Goal: Information Seeking & Learning: Find specific fact

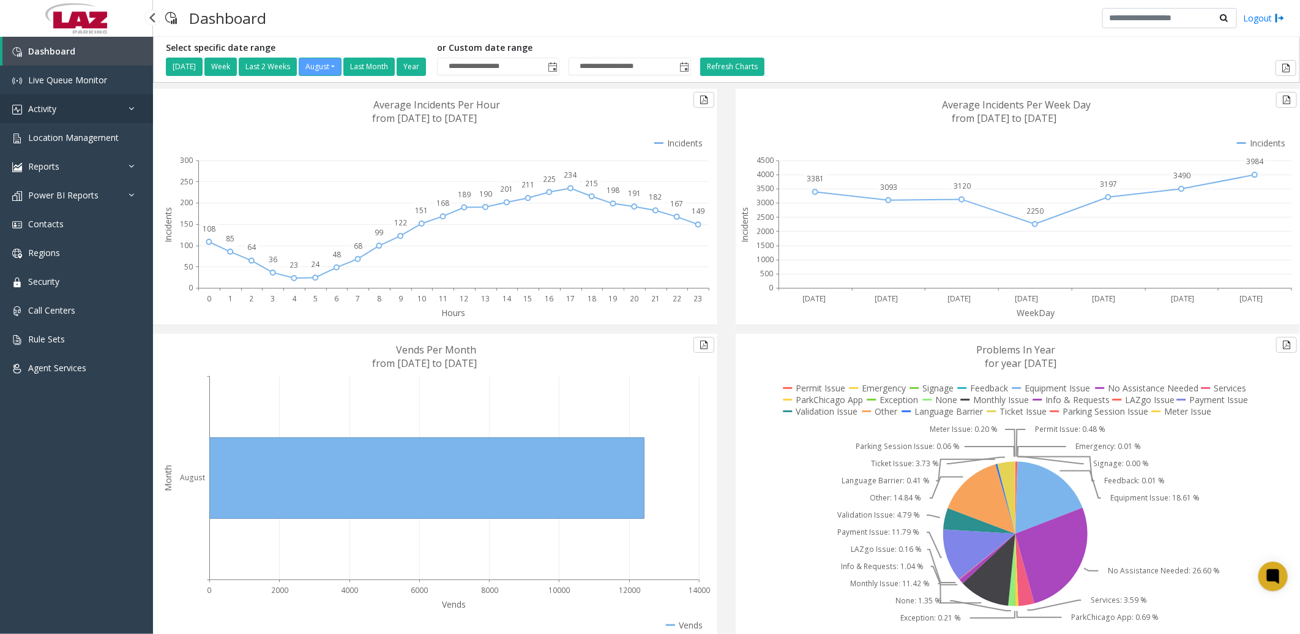
click at [99, 102] on link "Activity" at bounding box center [76, 108] width 153 height 29
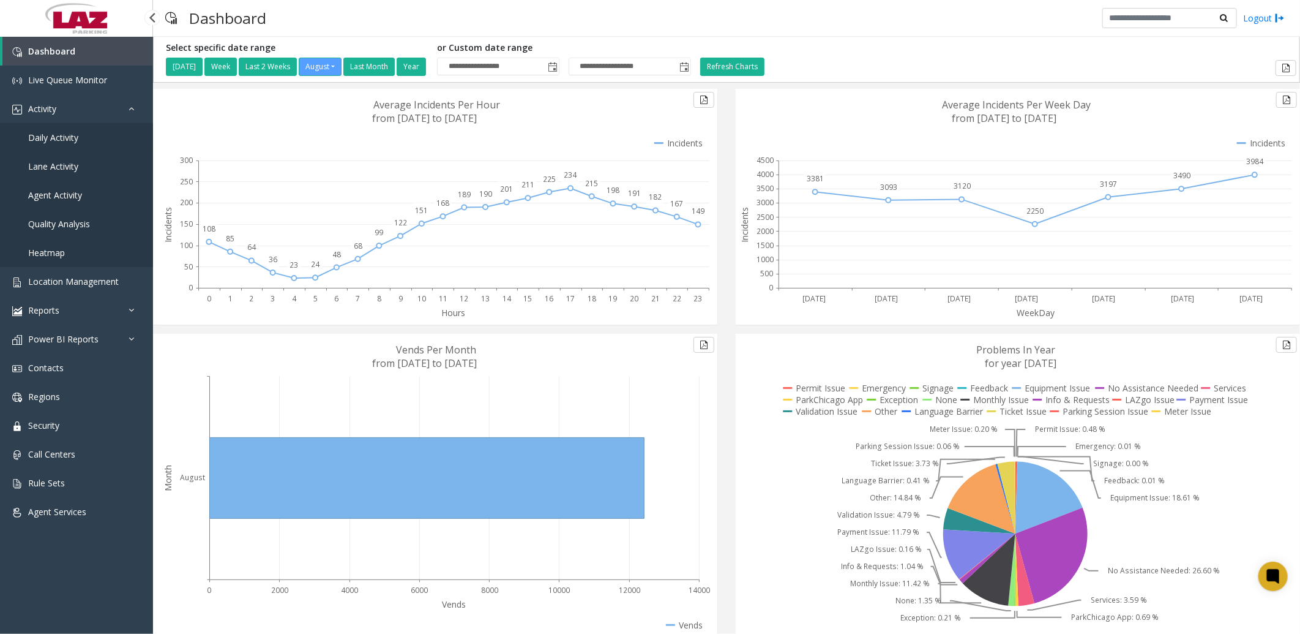
click at [86, 137] on link "Daily Activity" at bounding box center [76, 137] width 153 height 29
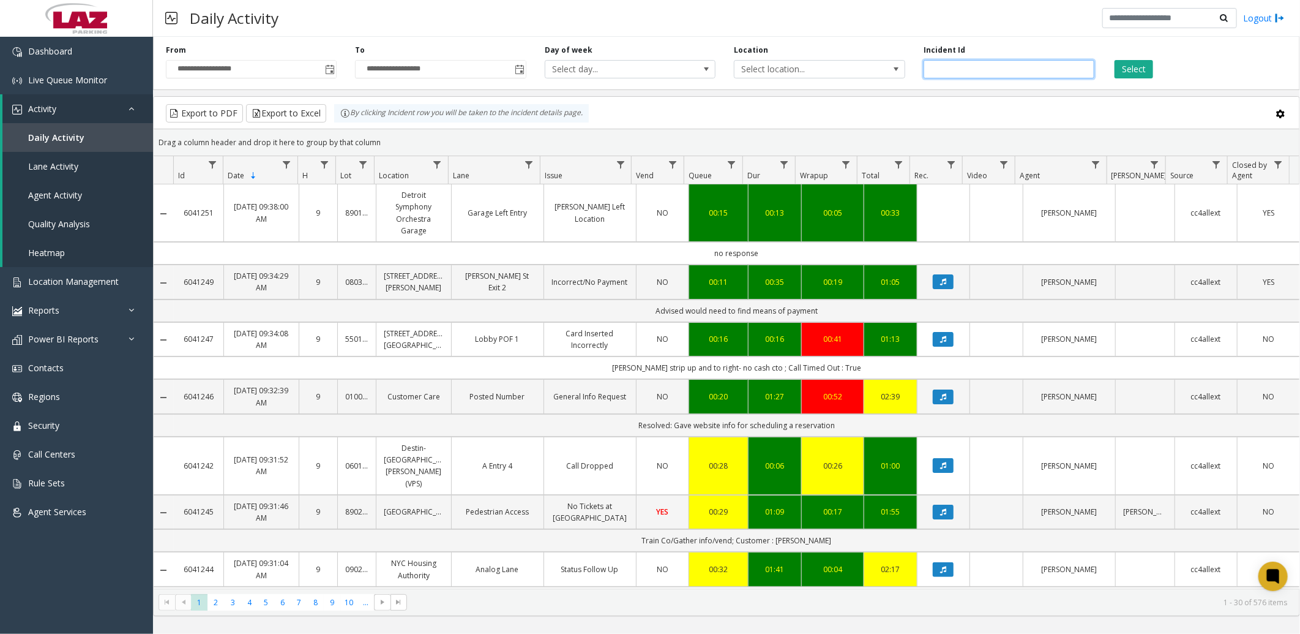
click at [987, 71] on input "number" at bounding box center [1009, 69] width 171 height 18
paste input "*******"
click at [1133, 69] on button "Select" at bounding box center [1134, 69] width 39 height 18
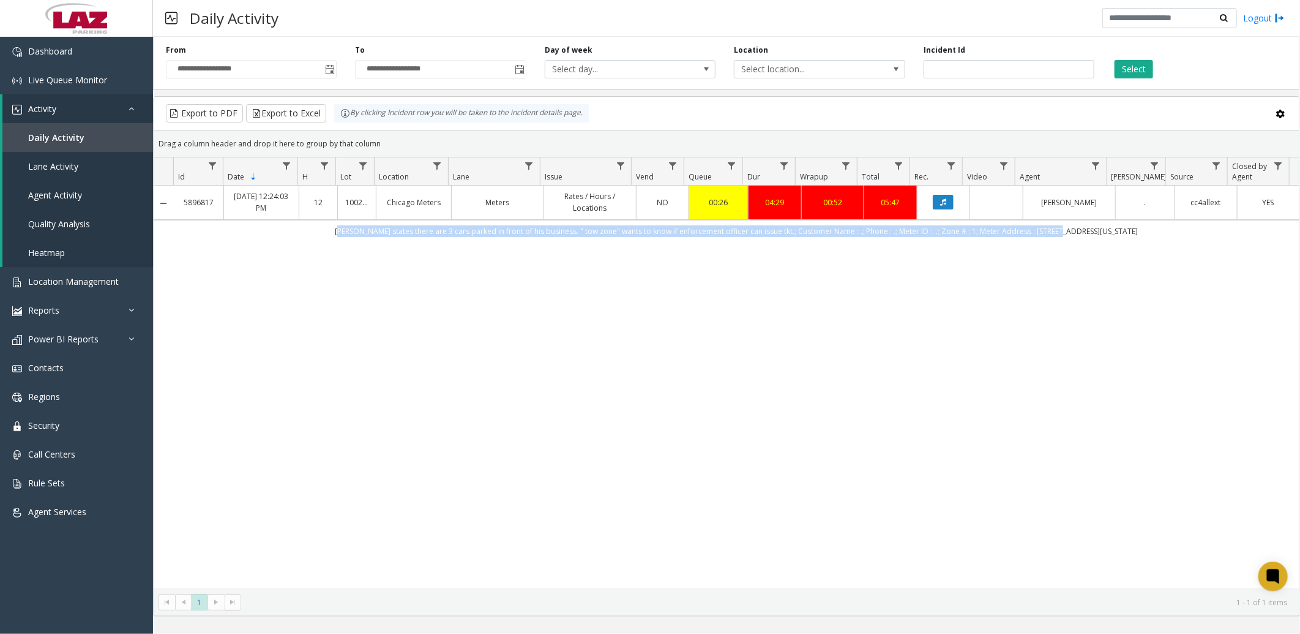
drag, startPoint x: 376, startPoint y: 233, endPoint x: 1087, endPoint y: 234, distance: 711.3
click at [1087, 234] on td "[PERSON_NAME] states there are 3 cars parked in front of his business. " tow zo…" at bounding box center [737, 231] width 1126 height 22
copy td "[PERSON_NAME] states there are 3 cars parked in front of his business. " tow zo…"
drag, startPoint x: 1017, startPoint y: 61, endPoint x: 1005, endPoint y: 82, distance: 24.1
click at [1012, 64] on input "*******" at bounding box center [1009, 69] width 171 height 18
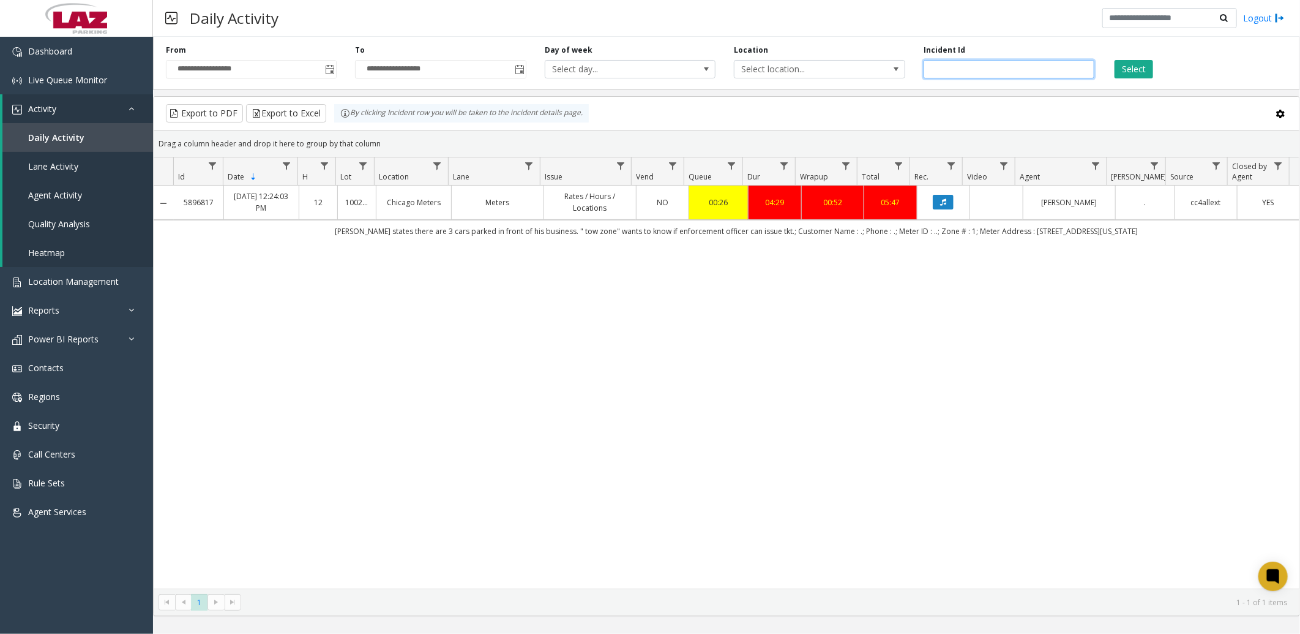
type input "*"
click at [1120, 67] on button "Select" at bounding box center [1134, 69] width 39 height 18
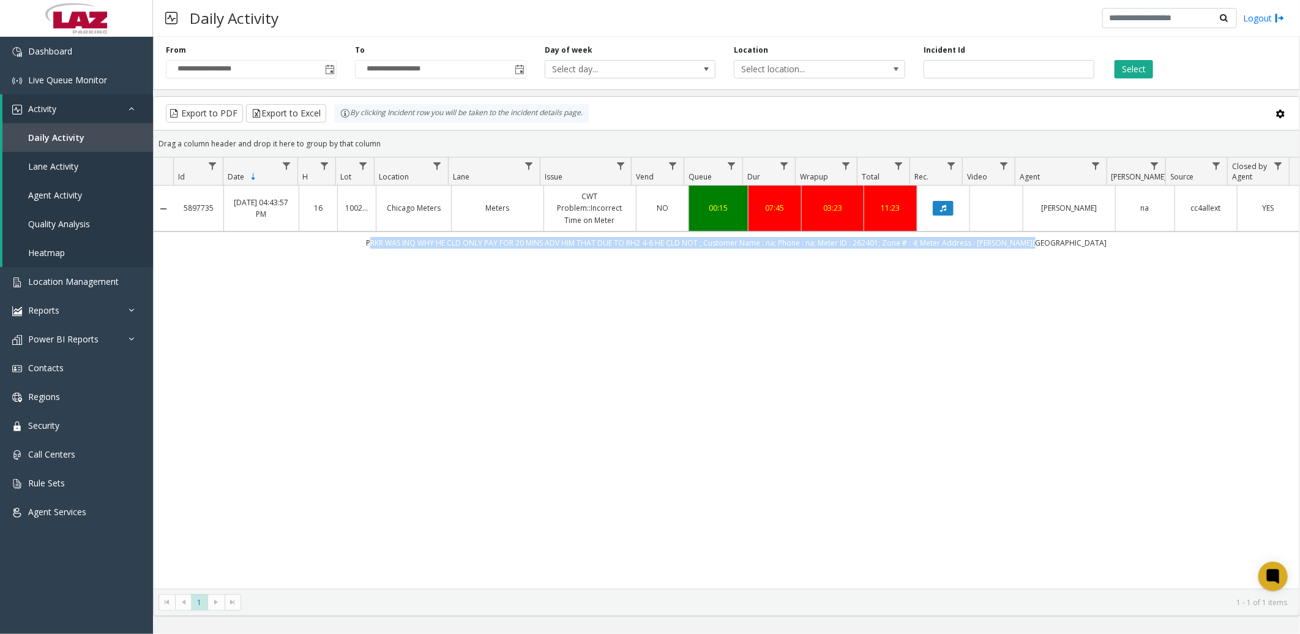
drag, startPoint x: 400, startPoint y: 242, endPoint x: 1067, endPoint y: 253, distance: 667.3
click at [1067, 253] on td "PRKR WAS INQ WHY HE CLD ONLY PAY FOR 20 MINS ADV HIM THAT DUE TO RH2 4-6 HE CLD…" at bounding box center [737, 242] width 1126 height 22
copy td "PRKR WAS INQ WHY HE CLD ONLY PAY FOR 20 MINS ADV HIM THAT DUE TO RH2 4-6 HE CLD…"
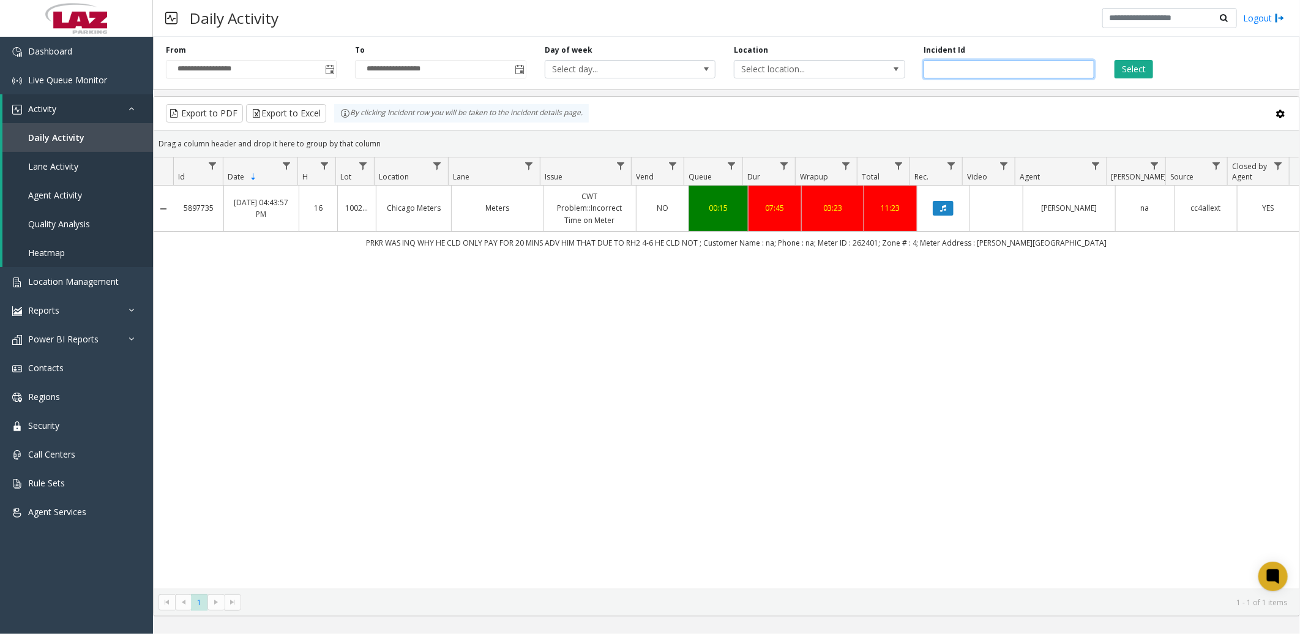
click at [993, 74] on input "*******" at bounding box center [1009, 69] width 171 height 18
type input "*"
click at [1129, 70] on button "Select" at bounding box center [1134, 69] width 39 height 18
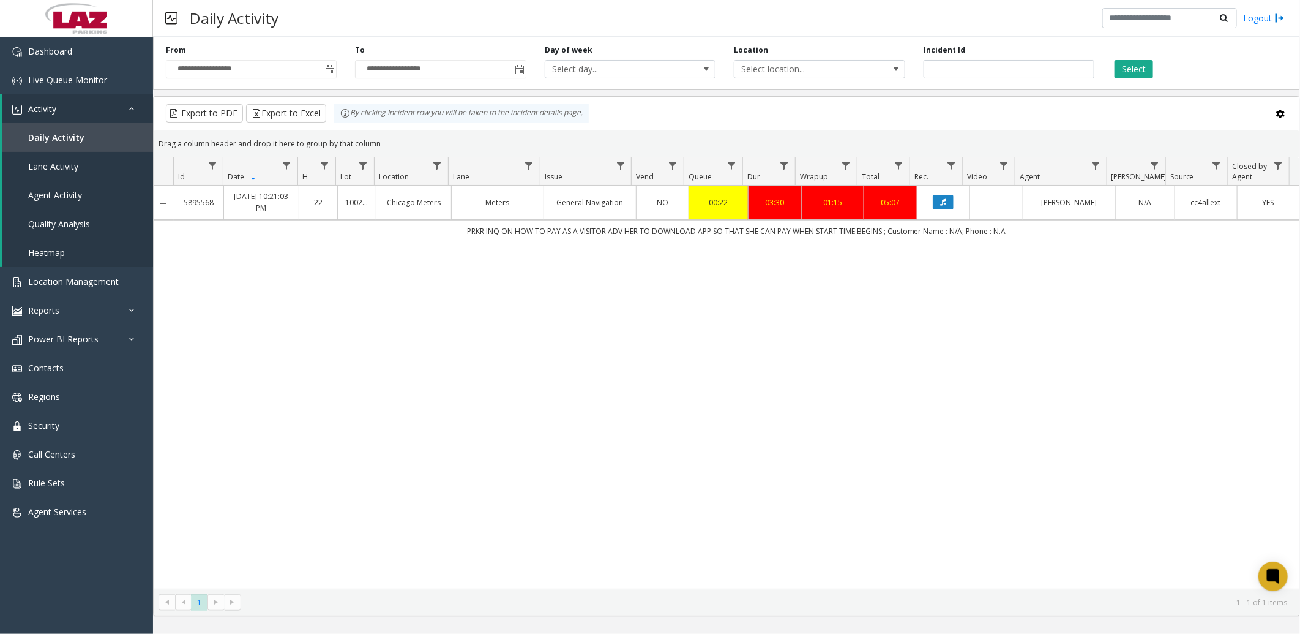
drag, startPoint x: 462, startPoint y: 229, endPoint x: 1042, endPoint y: 239, distance: 579.8
click at [1042, 239] on td "PRKR INQ ON HOW TO PAY AS A VISITOR ADV HER TO DOWNLOAD APP SO THAT SHE CAN PAY…" at bounding box center [737, 231] width 1126 height 22
copy td "PRKR INQ ON HOW TO PAY AS A VISITOR ADV HER TO DOWNLOAD APP SO THAT SHE CAN PAY…"
drag, startPoint x: 968, startPoint y: 65, endPoint x: 817, endPoint y: 53, distance: 151.7
click at [817, 53] on div "**********" at bounding box center [726, 61] width 1147 height 58
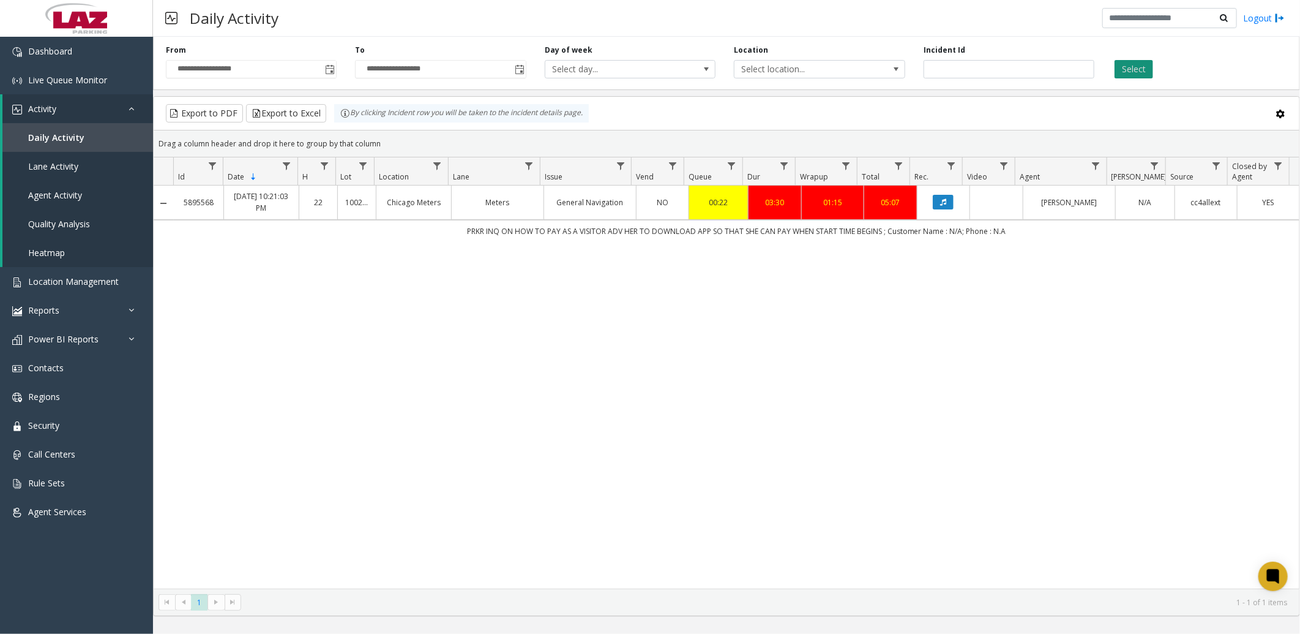
click at [1137, 62] on button "Select" at bounding box center [1134, 69] width 39 height 18
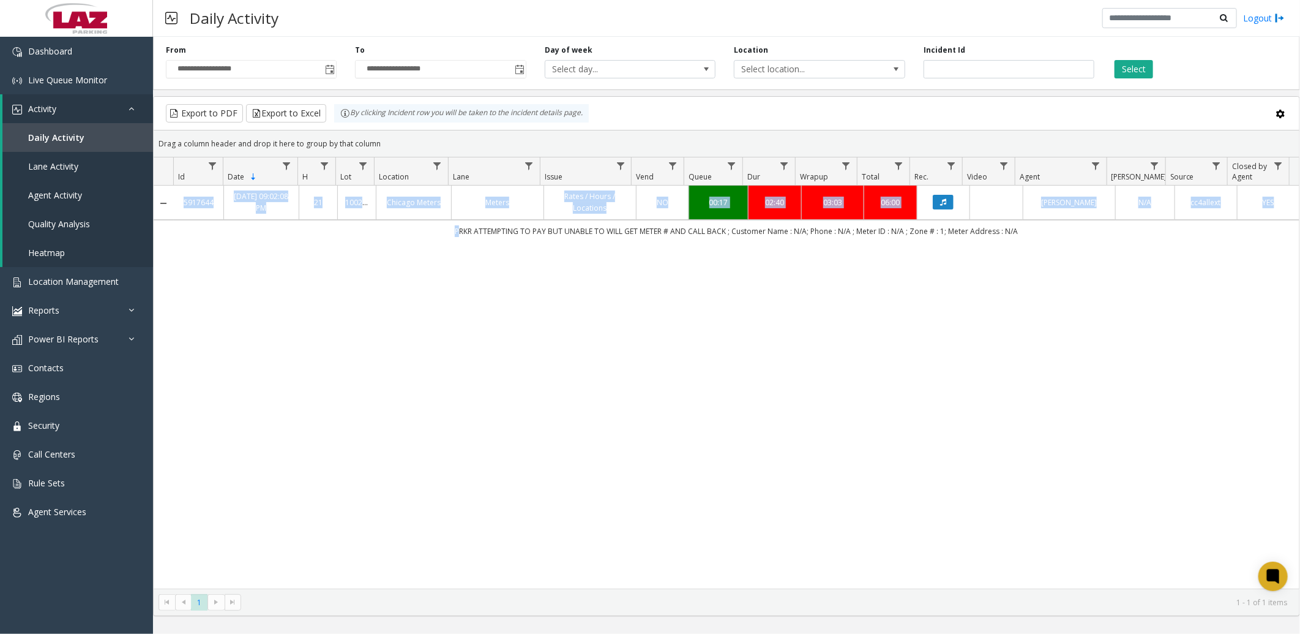
drag, startPoint x: 452, startPoint y: 230, endPoint x: 1031, endPoint y: 244, distance: 579.9
click at [1031, 244] on div "5917644 [DATE] 09:02:08 PM 21 100240 Chicago Meters Meters Rates / Hours / Loca…" at bounding box center [727, 386] width 1146 height 402
copy table "5917644 [DATE] 09:02:08 PM 21 100240 Chicago Meters Meters Rates / Hours / Loca…"
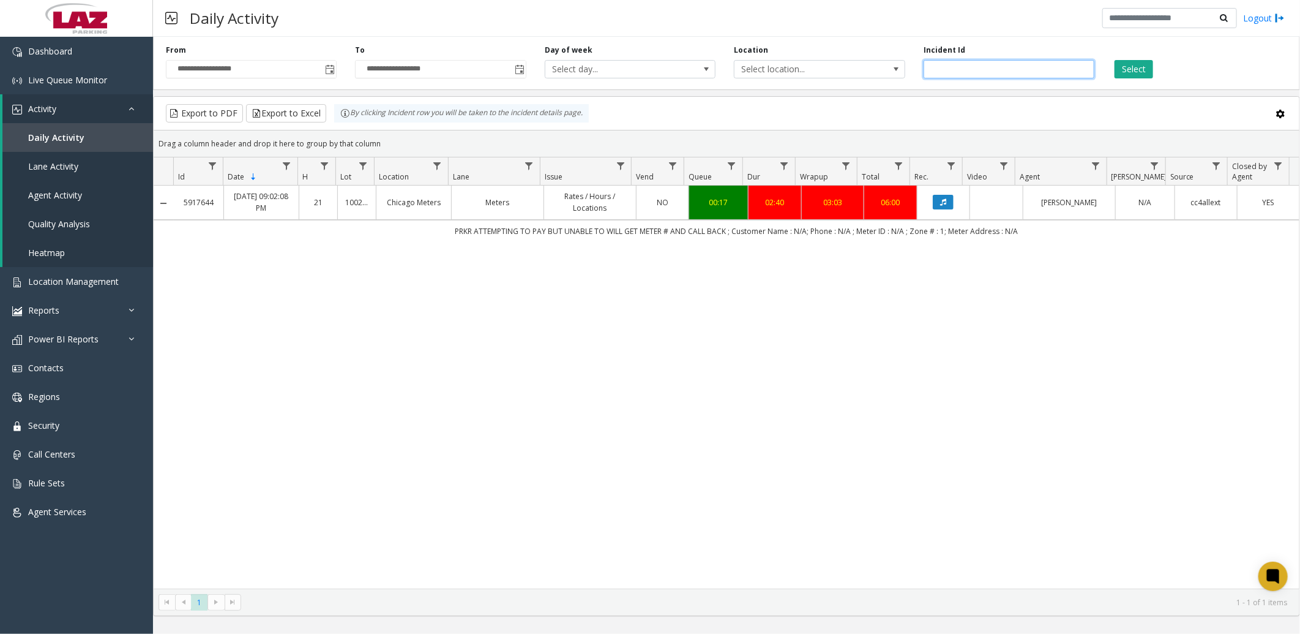
drag, startPoint x: 982, startPoint y: 71, endPoint x: 855, endPoint y: 58, distance: 128.0
click at [855, 58] on div "**********" at bounding box center [726, 61] width 1147 height 58
paste input "number"
click at [1137, 64] on button "Select" at bounding box center [1134, 69] width 39 height 18
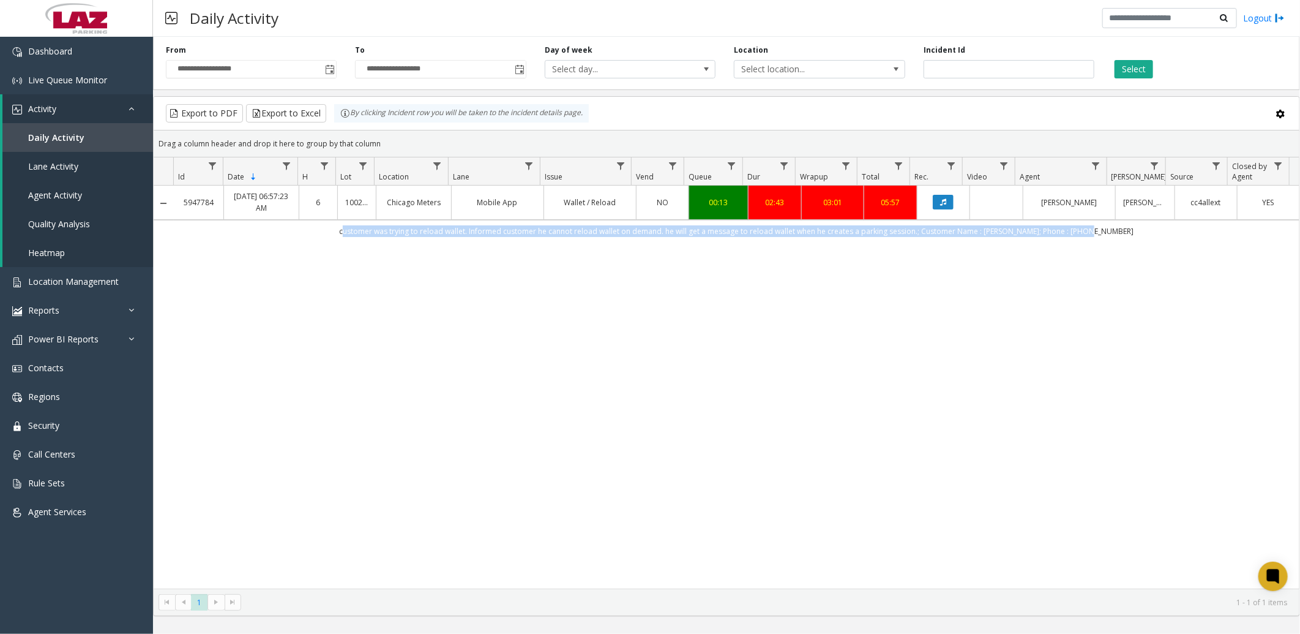
drag, startPoint x: 364, startPoint y: 234, endPoint x: 1107, endPoint y: 238, distance: 743.1
click at [1107, 238] on td "customer was trying to reload wallet. Informed customer he cannot reload wallet…" at bounding box center [737, 231] width 1126 height 22
copy td "customer was trying to reload wallet. Informed customer he cannot reload wallet…"
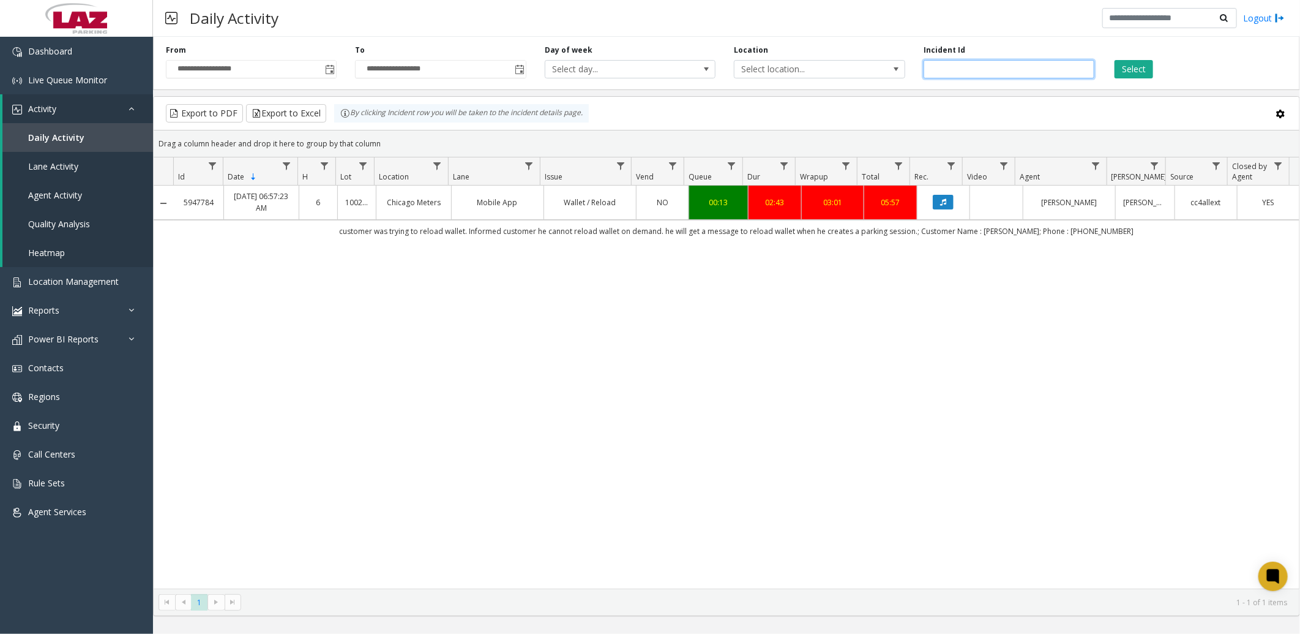
drag, startPoint x: 996, startPoint y: 67, endPoint x: 821, endPoint y: 59, distance: 174.7
click at [821, 59] on div "**********" at bounding box center [726, 61] width 1147 height 58
paste input "number"
click at [1136, 64] on button "Select" at bounding box center [1134, 69] width 39 height 18
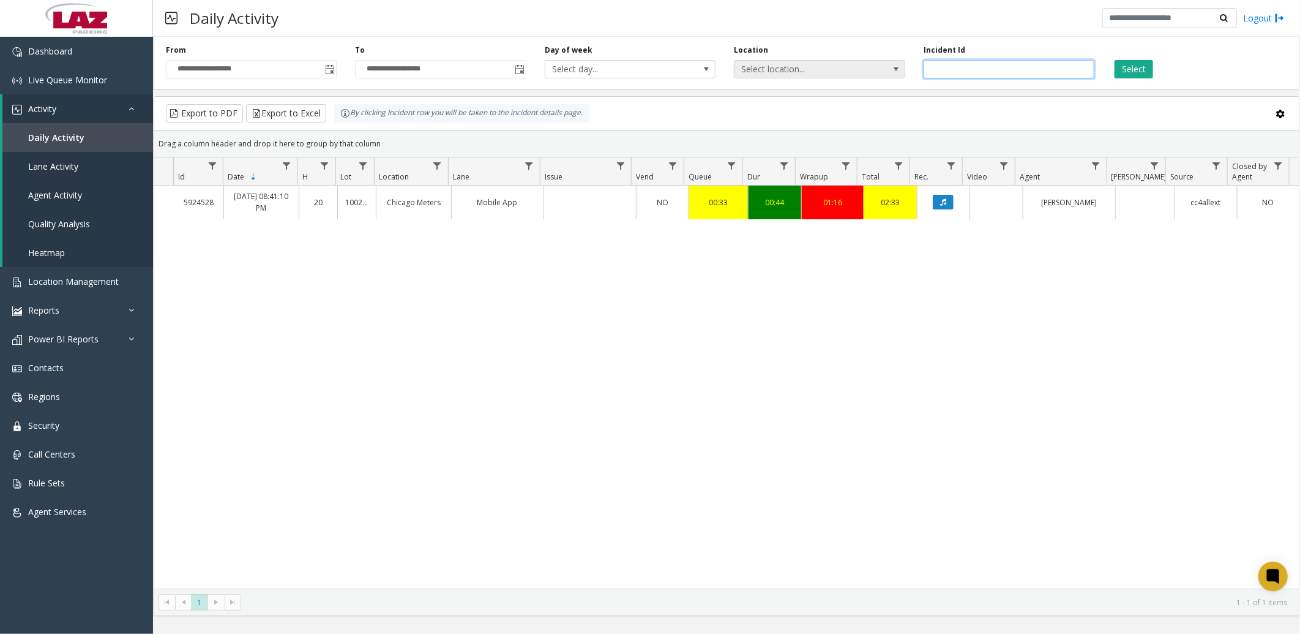
drag, startPoint x: 988, startPoint y: 69, endPoint x: 804, endPoint y: 68, distance: 184.3
click at [770, 72] on div "**********" at bounding box center [726, 61] width 1147 height 58
paste input "number"
type input "*******"
click at [1136, 71] on button "Select" at bounding box center [1134, 69] width 39 height 18
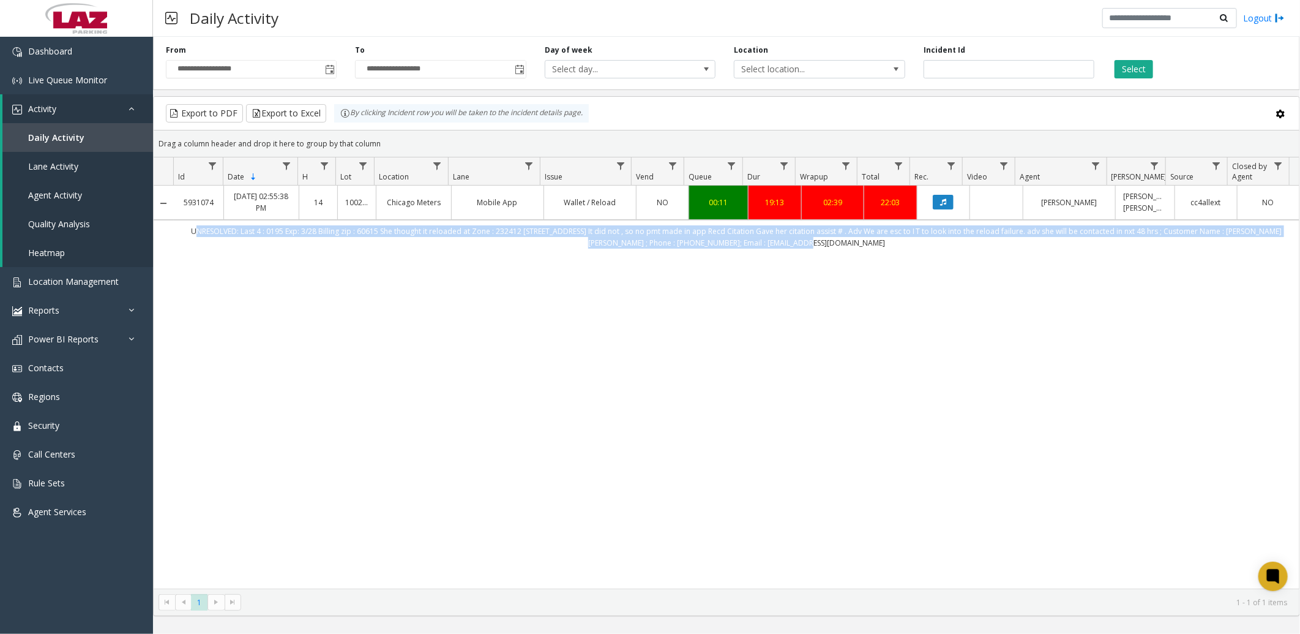
drag, startPoint x: 182, startPoint y: 230, endPoint x: 865, endPoint y: 246, distance: 682.7
click at [865, 246] on td "UNRESOLVED: Last 4 : 0195 Exp: 3/28 Billing zip : 60615 She thought it reloaded…" at bounding box center [737, 237] width 1126 height 34
copy td "UNRESOLVED: Last 4 : 0195 Exp: 3/28 Billing zip : 60615 She thought it reloaded…"
